Goal: Task Accomplishment & Management: Complete application form

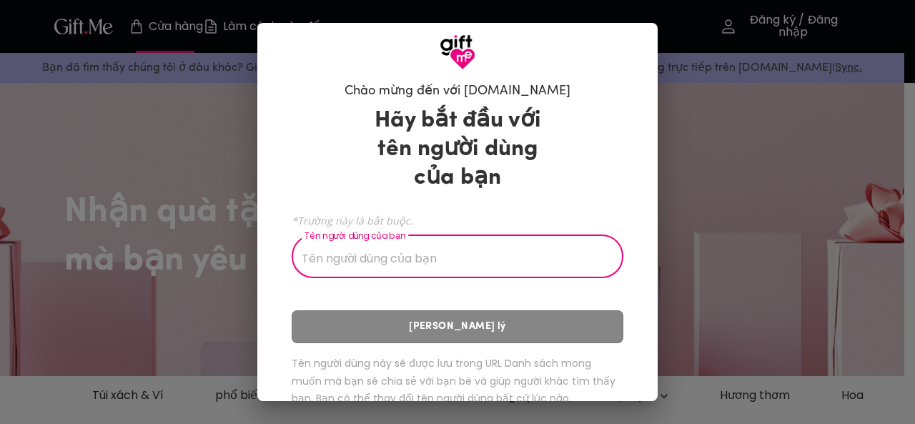
click at [482, 241] on input "Tên người dùng của bạn" at bounding box center [450, 258] width 316 height 40
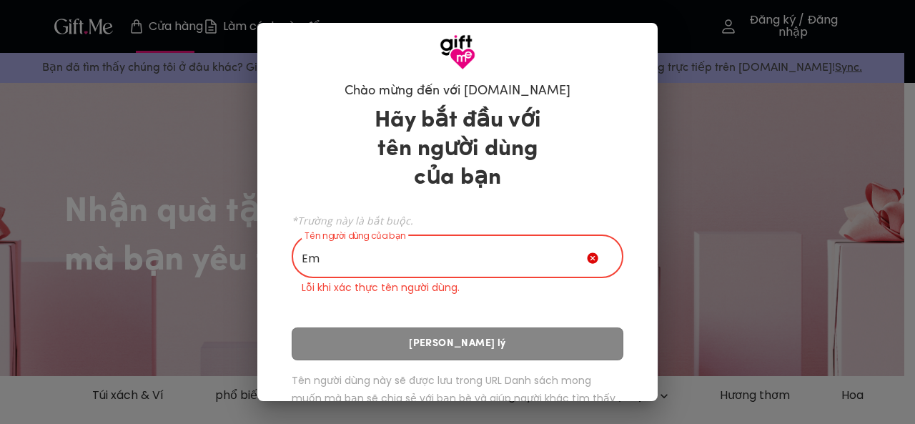
type input "E"
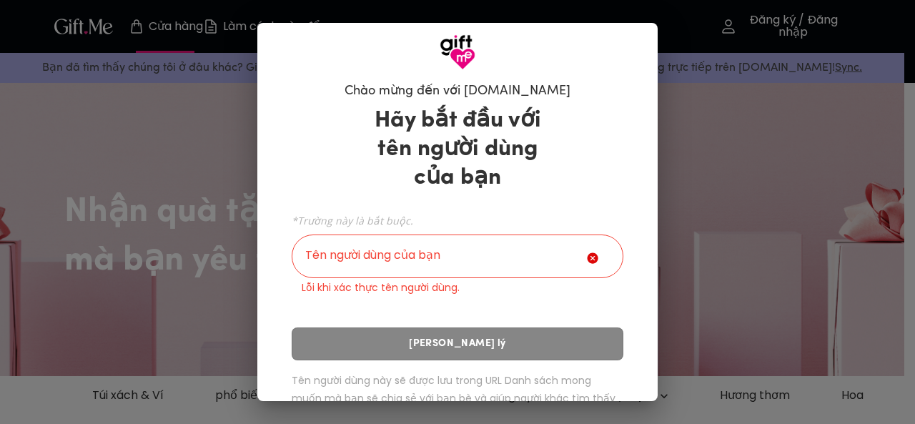
click at [803, 167] on div "Chào mừng đến với [DOMAIN_NAME] Hãy bắt đầu với tên người dùng của bạn *Trường …" at bounding box center [457, 212] width 915 height 424
click at [771, 249] on div "Chào mừng đến với [DOMAIN_NAME] Hãy bắt đầu với tên người dùng của bạn *Trường …" at bounding box center [457, 212] width 915 height 424
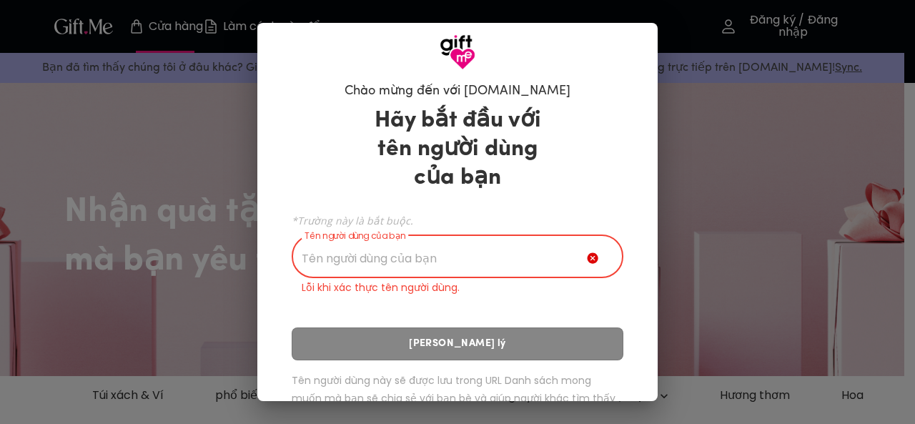
click at [548, 259] on input "Tên người dùng của bạn" at bounding box center [439, 258] width 295 height 40
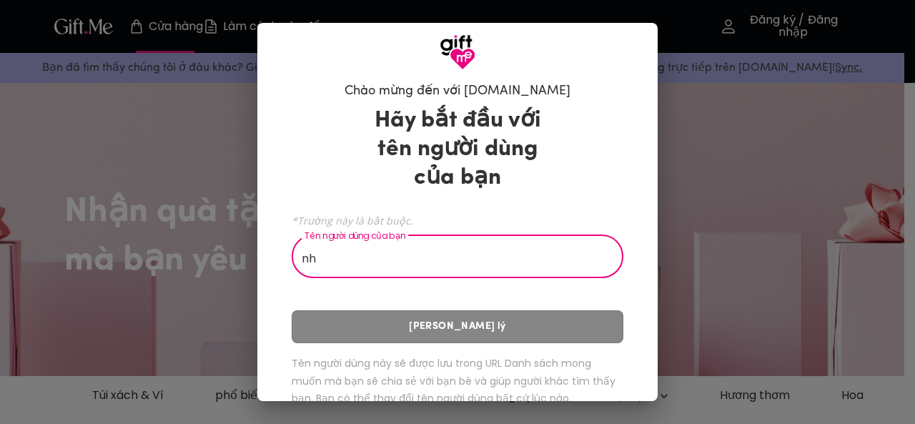
type input "n"
type input "Na bé"
click at [468, 330] on div "Hãy bắt đầu với tên người dùng của bạn *Trường này là bắt buộc. Tên người dùng …" at bounding box center [458, 259] width 332 height 318
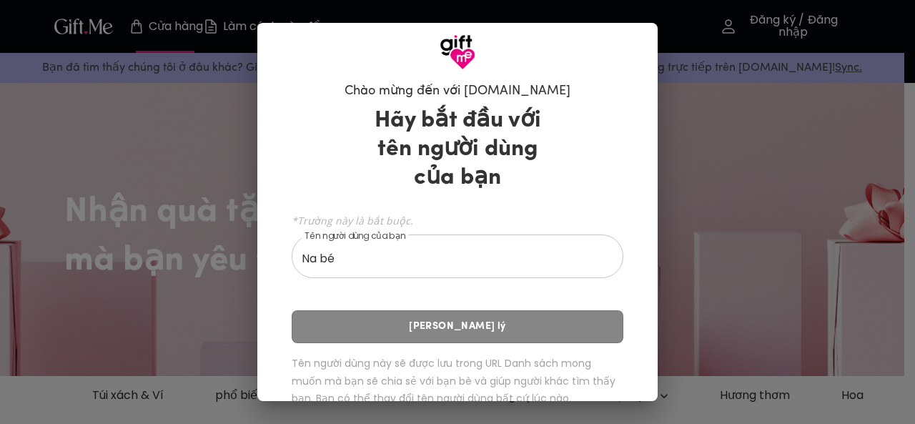
click at [468, 330] on div "Hãy bắt đầu với tên người dùng của bạn *Trường này là bắt buộc. Tên người dùng …" at bounding box center [458, 259] width 332 height 318
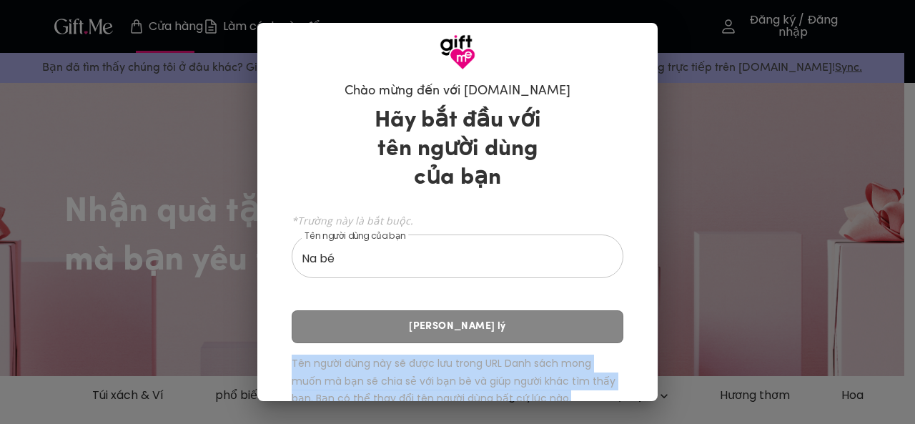
click at [468, 330] on div "Hãy bắt đầu với tên người dùng của bạn *Trường này là bắt buộc. Tên người dùng …" at bounding box center [458, 259] width 332 height 318
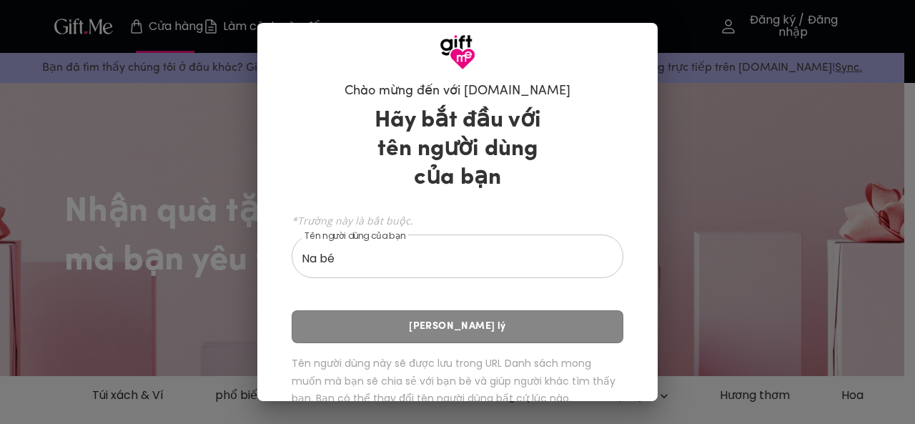
click at [60, 237] on div "Chào mừng đến với [DOMAIN_NAME] Hãy bắt đầu với tên người dùng của bạn *Trường …" at bounding box center [457, 212] width 915 height 424
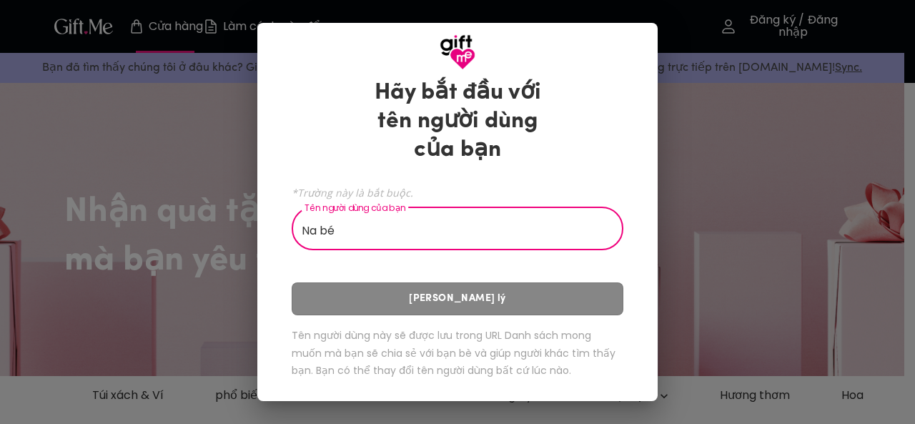
drag, startPoint x: 457, startPoint y: 227, endPoint x: 266, endPoint y: 244, distance: 191.6
click at [266, 244] on div "Chào mừng đến với [DOMAIN_NAME] Hãy bắt đầu với tên người dùng của bạn *Trường …" at bounding box center [457, 235] width 400 height 331
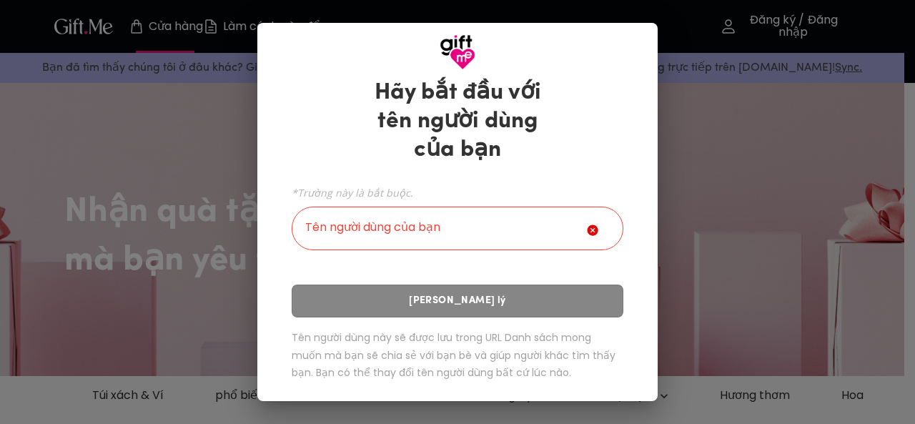
click at [587, 228] on icon at bounding box center [592, 230] width 11 height 11
click at [589, 232] on icon at bounding box center [592, 230] width 11 height 11
click at [113, 167] on div "Chào mừng đến với [DOMAIN_NAME] Hãy bắt đầu với tên người dùng của bạn *Trường …" at bounding box center [457, 212] width 915 height 424
